Goal: Information Seeking & Learning: Learn about a topic

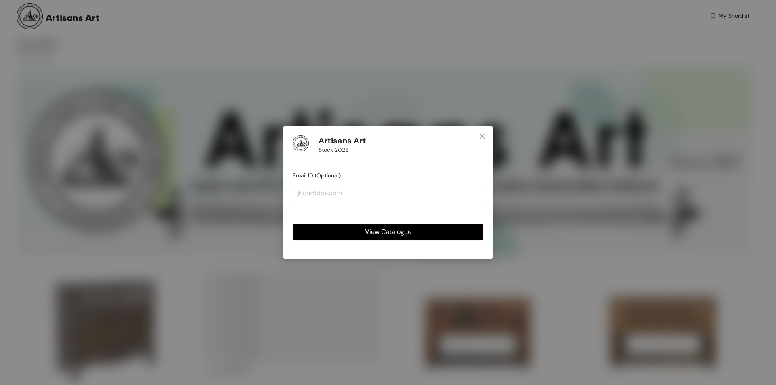
click at [402, 230] on span "View Catalogue" at bounding box center [388, 232] width 46 height 10
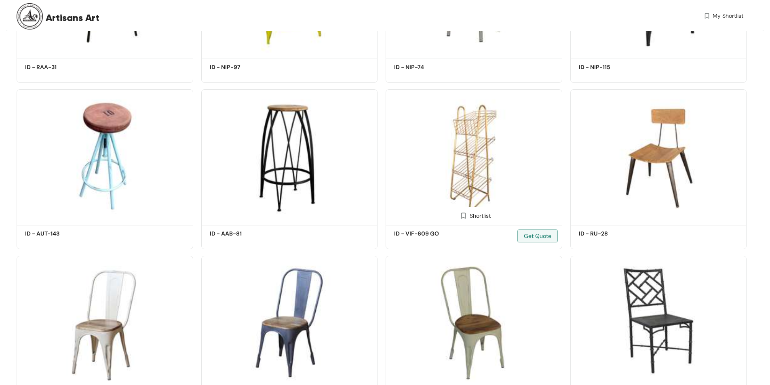
scroll to position [6528, 0]
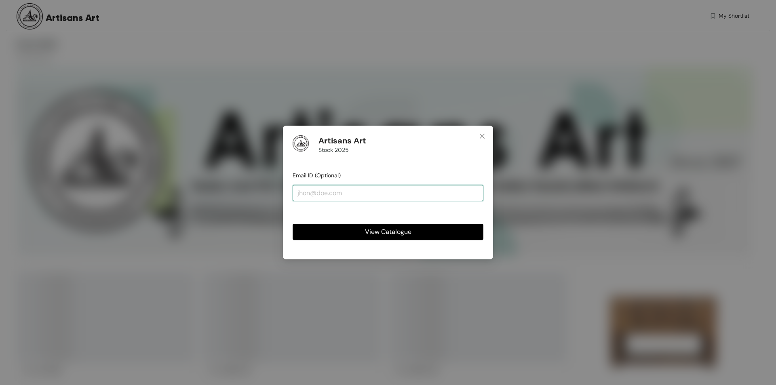
click at [352, 194] on input "email" at bounding box center [388, 193] width 191 height 16
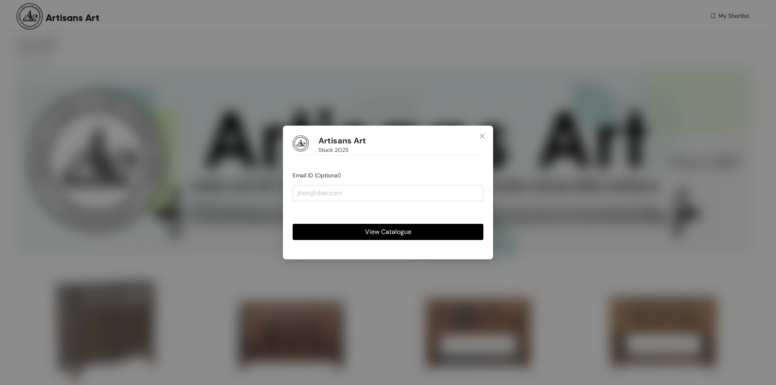
click at [363, 234] on button "View Catalogue" at bounding box center [388, 232] width 191 height 16
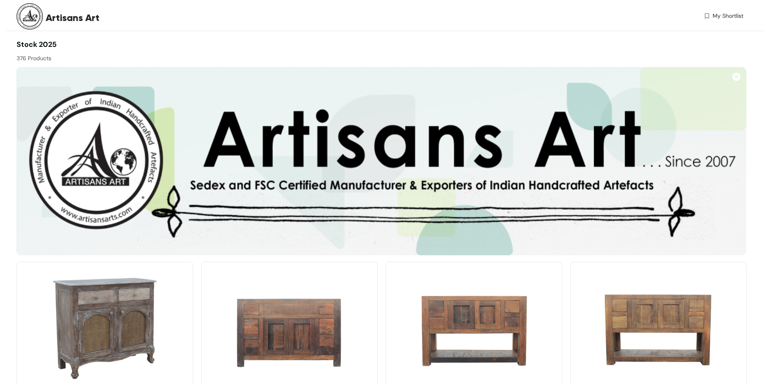
click at [61, 18] on span "Artisans Art" at bounding box center [73, 18] width 54 height 15
click at [362, 99] on img at bounding box center [382, 161] width 730 height 188
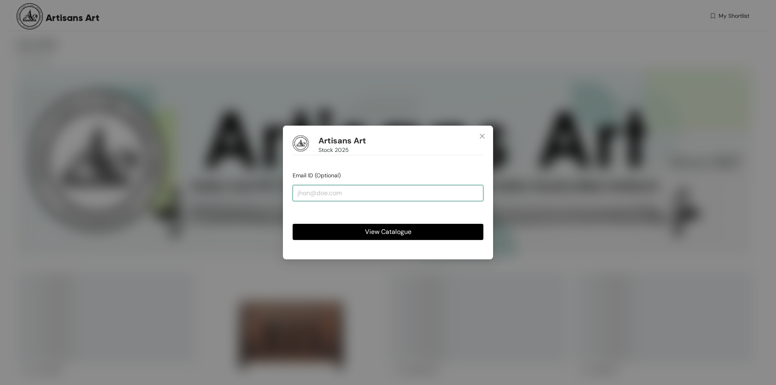
click at [341, 190] on input "email" at bounding box center [388, 193] width 191 height 16
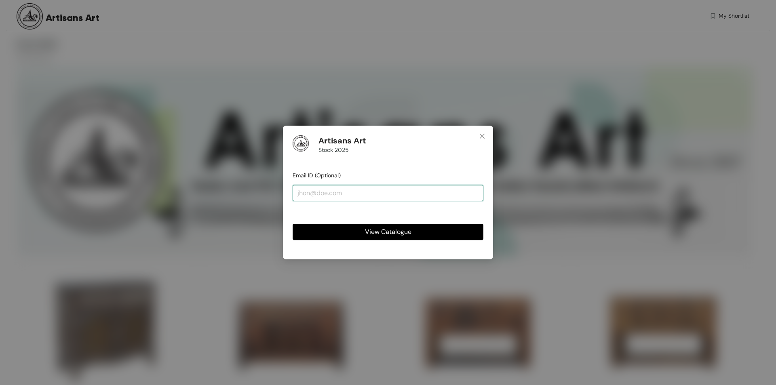
click at [341, 190] on input "email" at bounding box center [388, 193] width 191 height 16
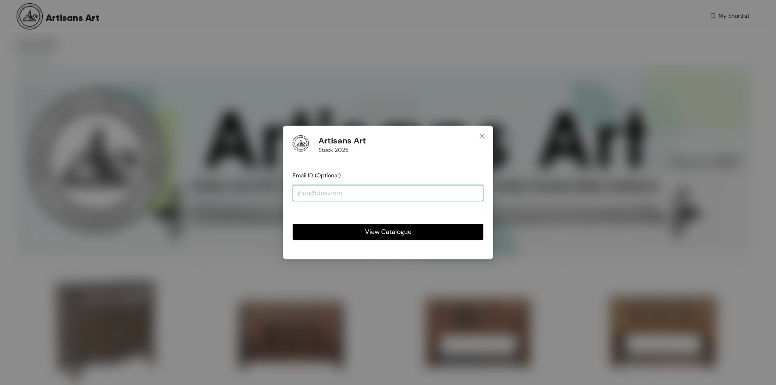
click at [341, 190] on input "email" at bounding box center [388, 193] width 191 height 16
paste input "artisansartjodhpur@gmail.com"
type input "artisansartjodhpur@gmail.com"
click at [366, 231] on span "View Catalogue" at bounding box center [388, 232] width 46 height 10
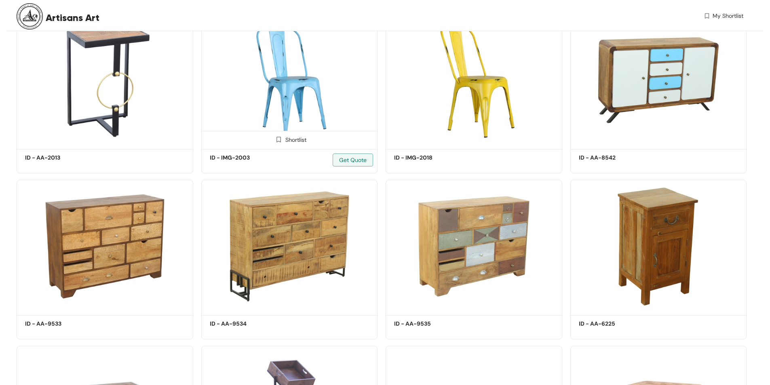
scroll to position [444, 0]
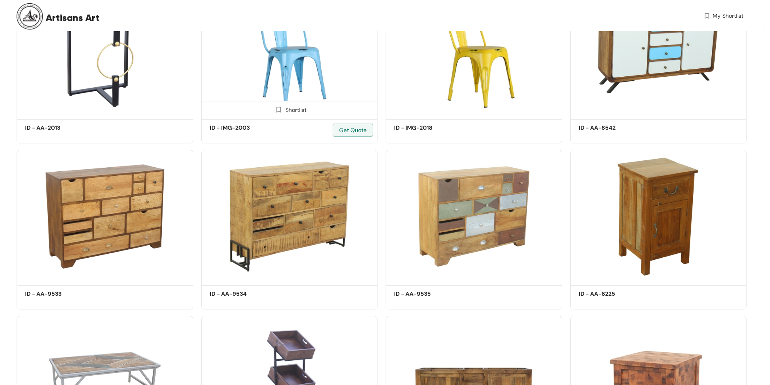
click at [310, 70] on img at bounding box center [289, 49] width 177 height 133
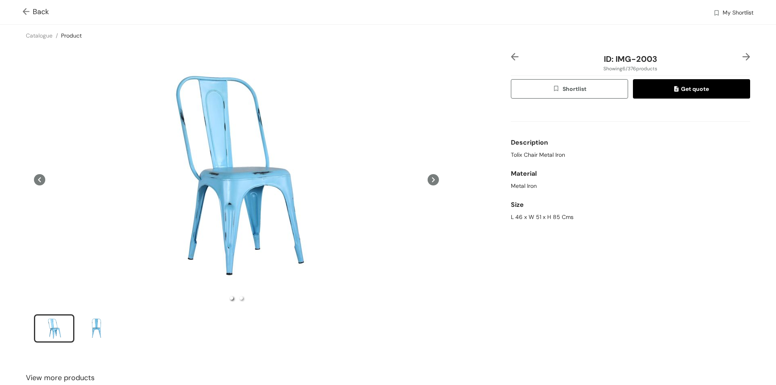
click at [27, 11] on img at bounding box center [28, 12] width 10 height 8
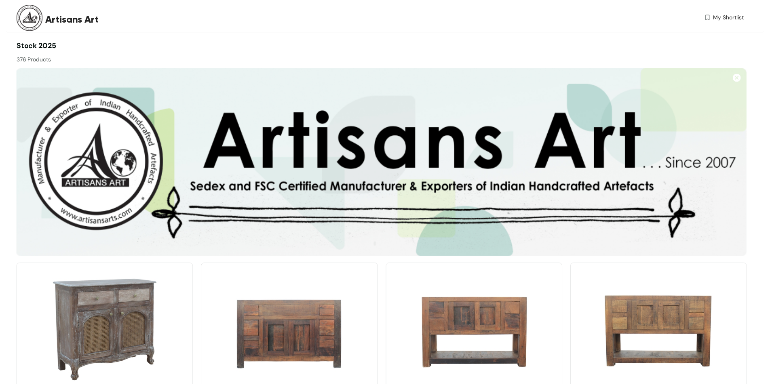
scroll to position [455, 0]
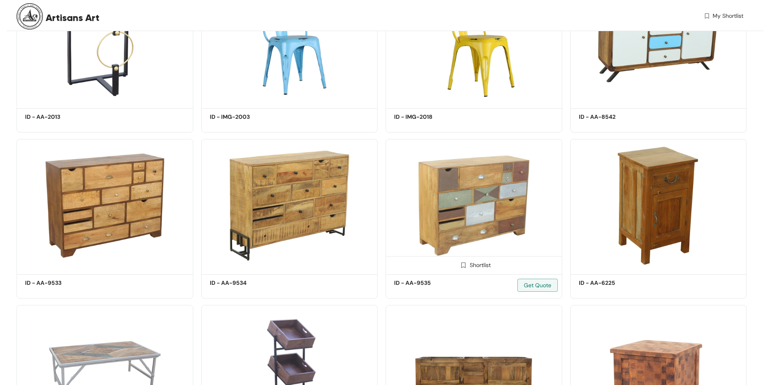
click at [521, 200] on img at bounding box center [473, 205] width 177 height 133
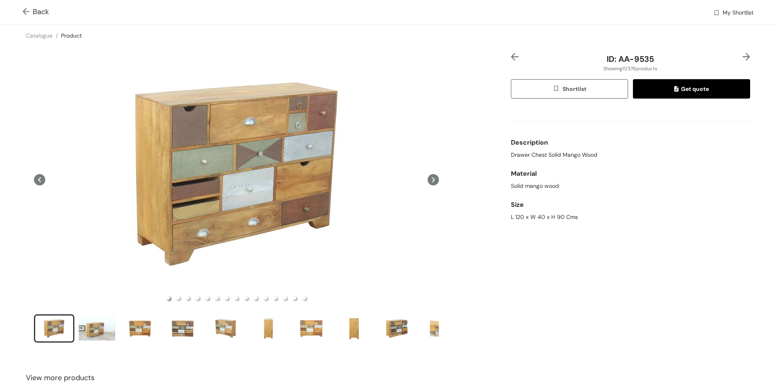
click at [532, 150] on div "Description" at bounding box center [630, 143] width 239 height 16
click at [532, 147] on div "Description" at bounding box center [630, 143] width 239 height 16
click at [610, 212] on div "Size" at bounding box center [630, 205] width 239 height 16
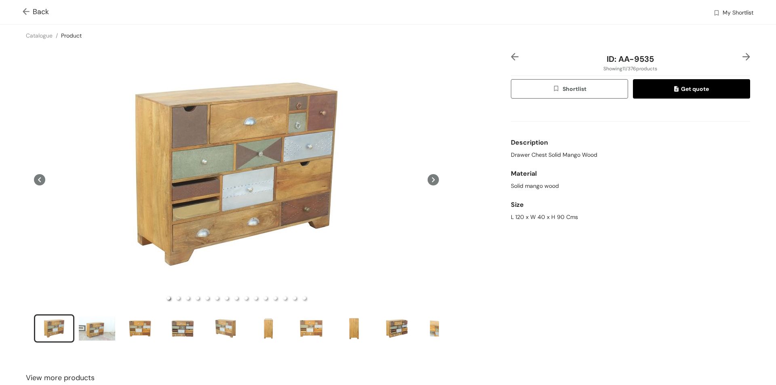
click at [25, 13] on img at bounding box center [28, 12] width 10 height 8
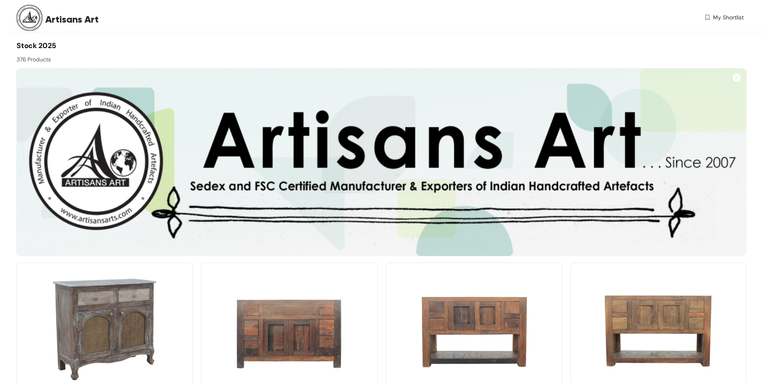
scroll to position [163, 0]
